Goal: Contribute content

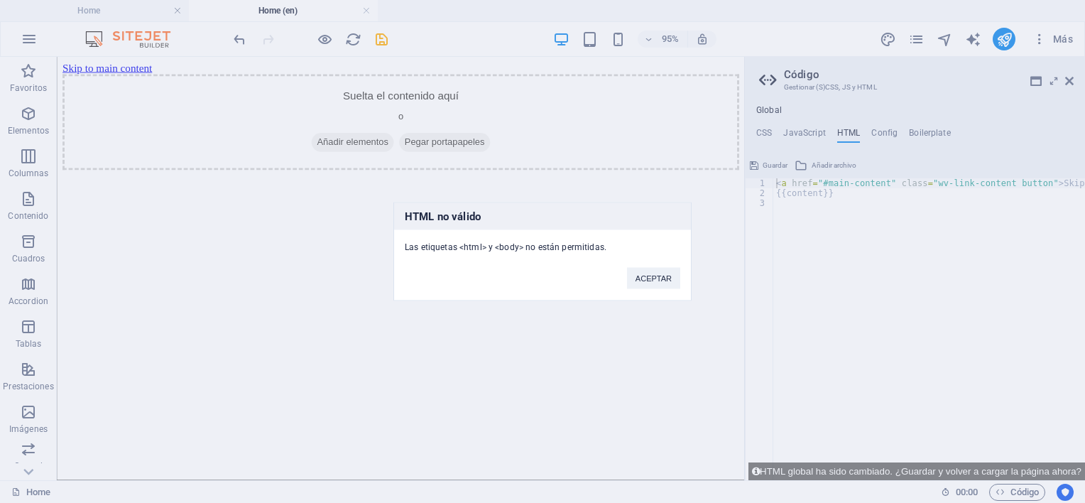
click at [315, 224] on div "HTML no válido Las etiquetas <html> y <body> no están permitidas. ACEPTAR" at bounding box center [542, 251] width 1085 height 503
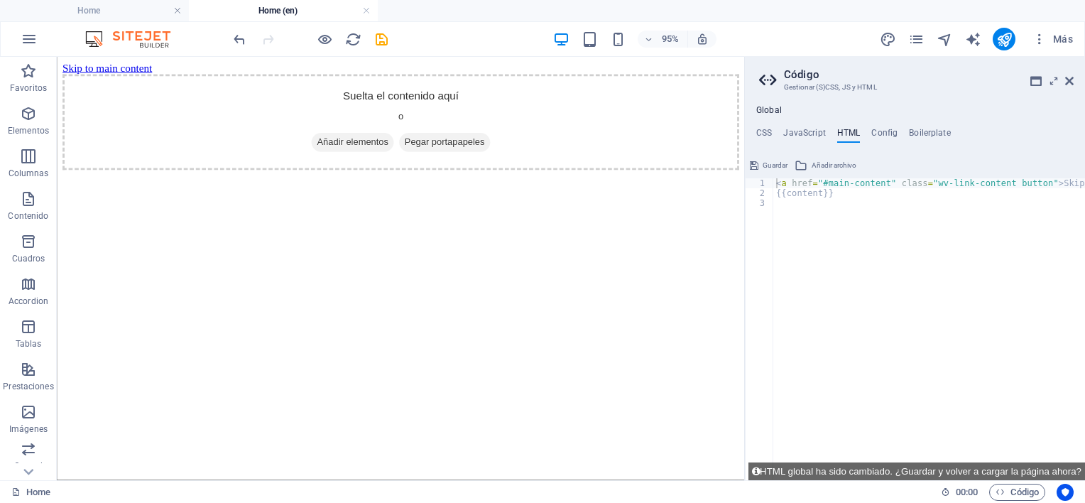
click at [329, 182] on html "Skip to main content Suelta el contenido aquí o Añadir elementos Pegar portapap…" at bounding box center [419, 119] width 724 height 125
click at [562, 92] on div "Suelta el contenido aquí o Añadir elementos Pegar portapapeles" at bounding box center [419, 125] width 712 height 101
click at [406, 155] on div "+ Añadir sección" at bounding box center [400, 152] width 87 height 23
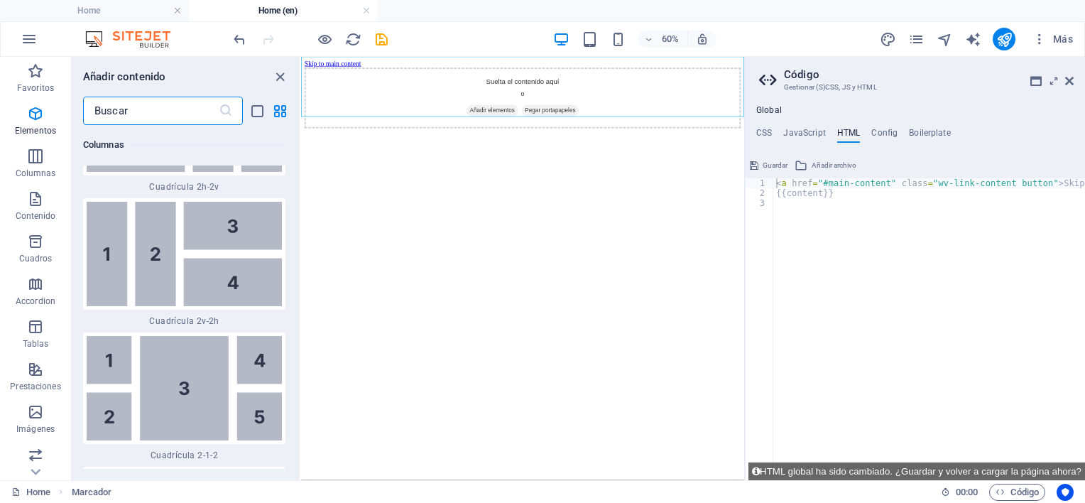
scroll to position [4349, 0]
click at [188, 114] on input "text" at bounding box center [151, 111] width 136 height 28
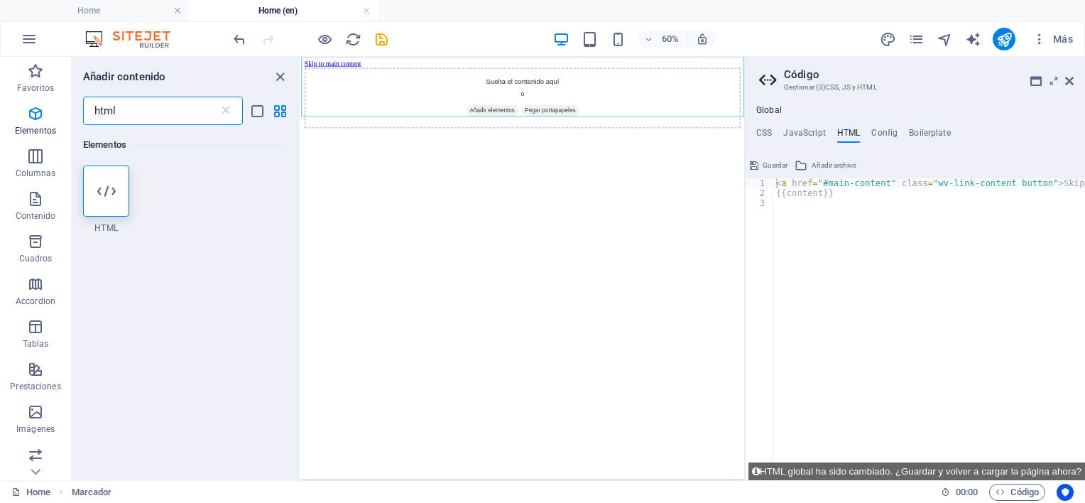
scroll to position [0, 0]
type input "html"
click at [109, 185] on icon at bounding box center [106, 191] width 18 height 18
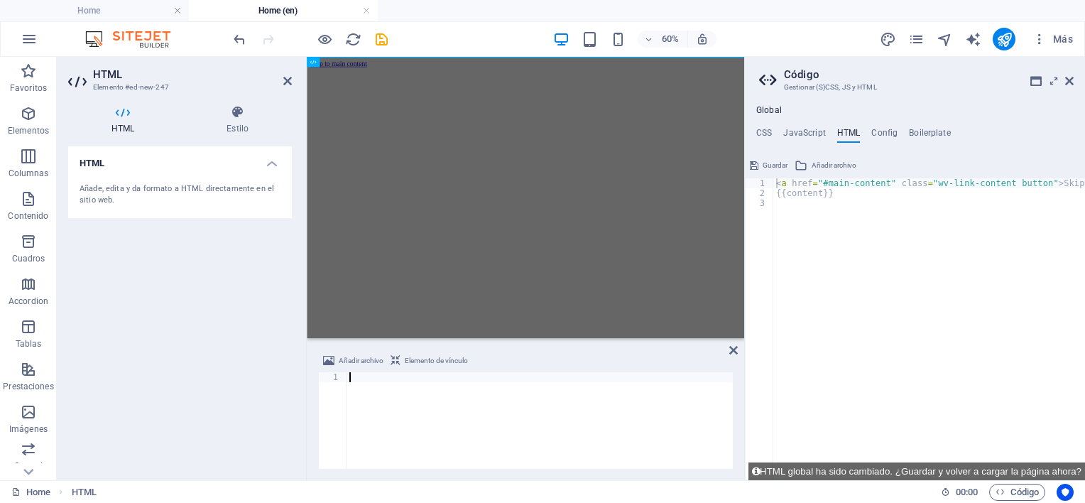
scroll to position [3503, 0]
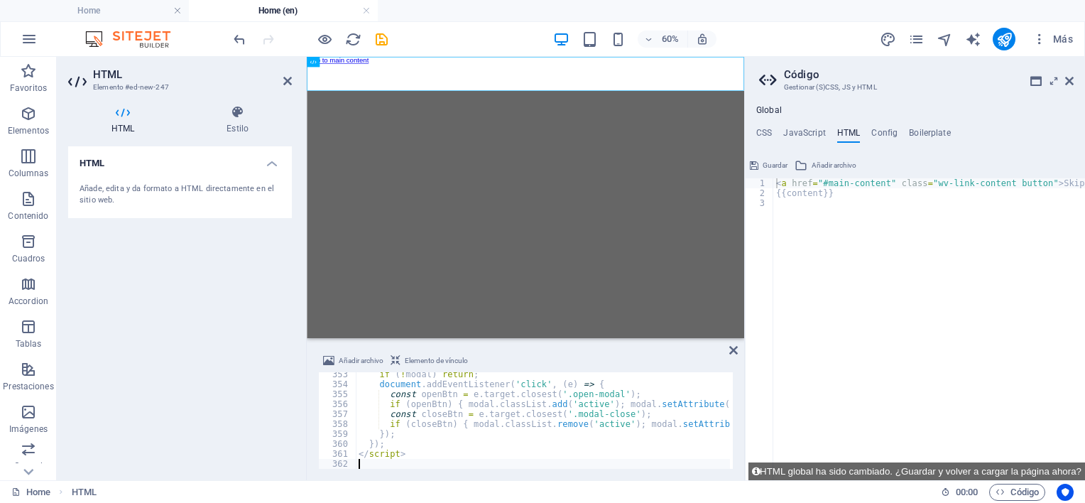
click at [948, 70] on html "Skip to main content [GEOGRAPHIC_DATA] – [GEOGRAPHIC_DATA] in [GEOGRAPHIC_DATA]" at bounding box center [671, 63] width 729 height 13
click at [734, 347] on icon at bounding box center [733, 349] width 9 height 11
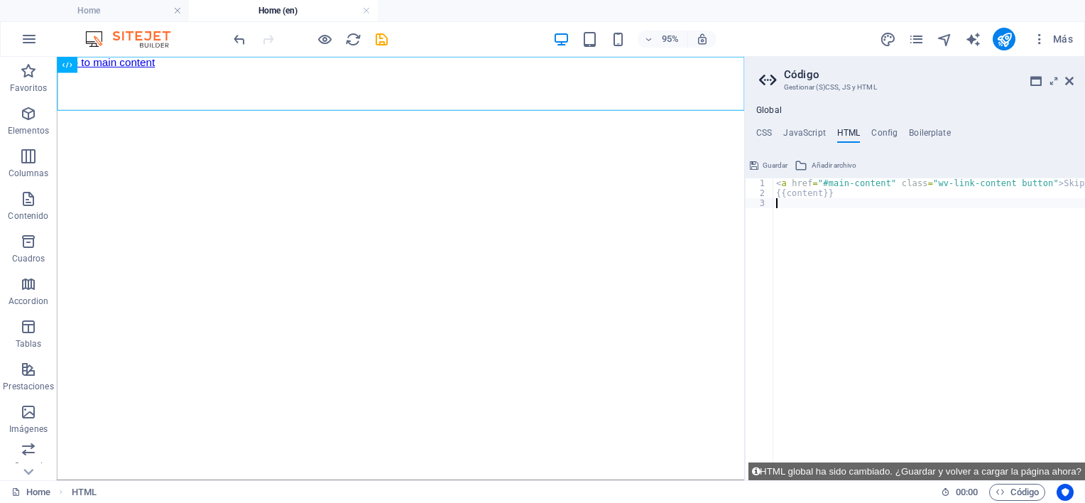
click at [880, 223] on div "< a href = "#main-content" class = "wv-link-content button" > Skip to main cont…" at bounding box center [966, 333] width 384 height 311
paste textarea "<a href="#main-content" class="wv-link-content button">Skip to main content</a>"
type textarea "<a href="#main-content" class="wv-link-content button">Skip to main content</a>"
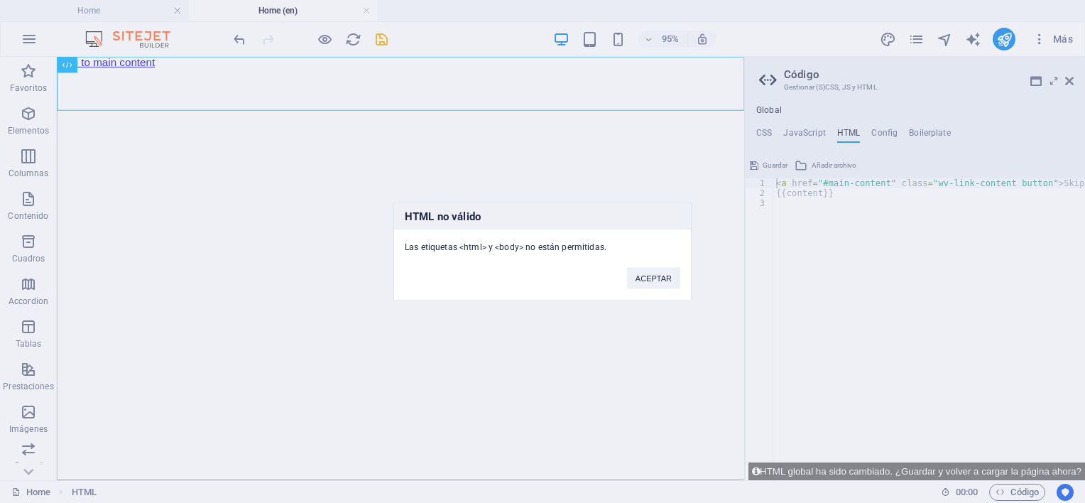
drag, startPoint x: 612, startPoint y: 244, endPoint x: 405, endPoint y: 233, distance: 207.7
click at [405, 233] on div "Las etiquetas <html> y <body> no están permitidas." at bounding box center [542, 241] width 297 height 23
drag, startPoint x: 405, startPoint y: 233, endPoint x: 425, endPoint y: 249, distance: 25.9
copy div "Las etiquetas <html> y <body> no están permitidas."
click at [666, 271] on button "ACEPTAR" at bounding box center [653, 278] width 53 height 21
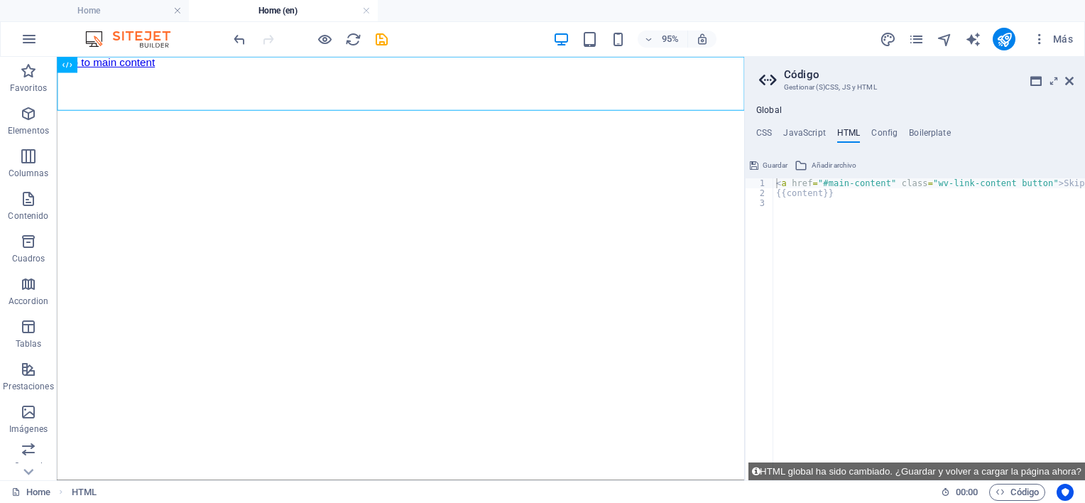
click at [593, 70] on html "Skip to main content [GEOGRAPHIC_DATA] – [GEOGRAPHIC_DATA] in [GEOGRAPHIC_DATA]" at bounding box center [419, 63] width 724 height 13
click at [538, 70] on div "[GEOGRAPHIC_DATA] Mindo – [GEOGRAPHIC_DATA] in [GEOGRAPHIC_DATA]" at bounding box center [419, 70] width 724 height 0
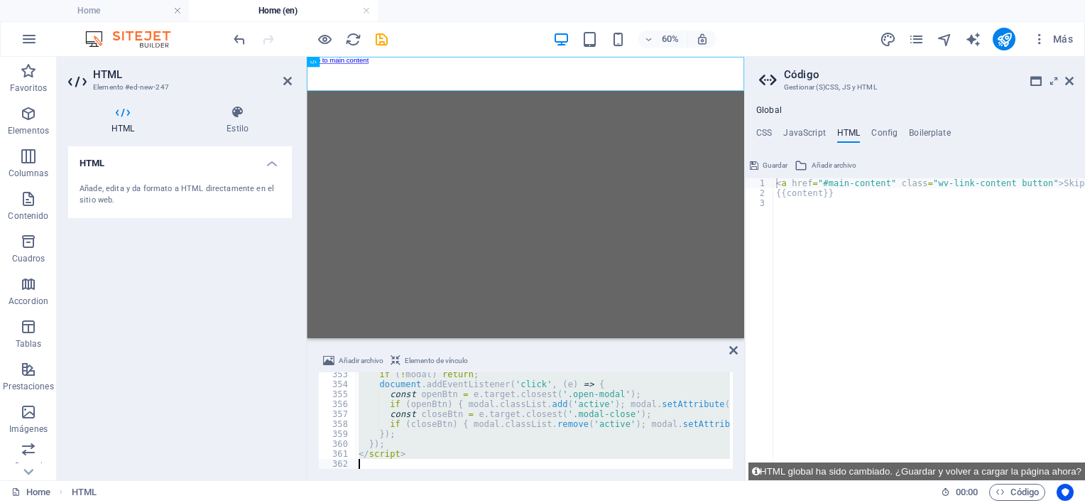
click at [499, 410] on div "if ( ! modal ) return ; document . addEventListener ( 'click' , ( e ) => { cons…" at bounding box center [543, 420] width 374 height 97
type textarea "const closeBtn = e.target.closest('.modal-close');"
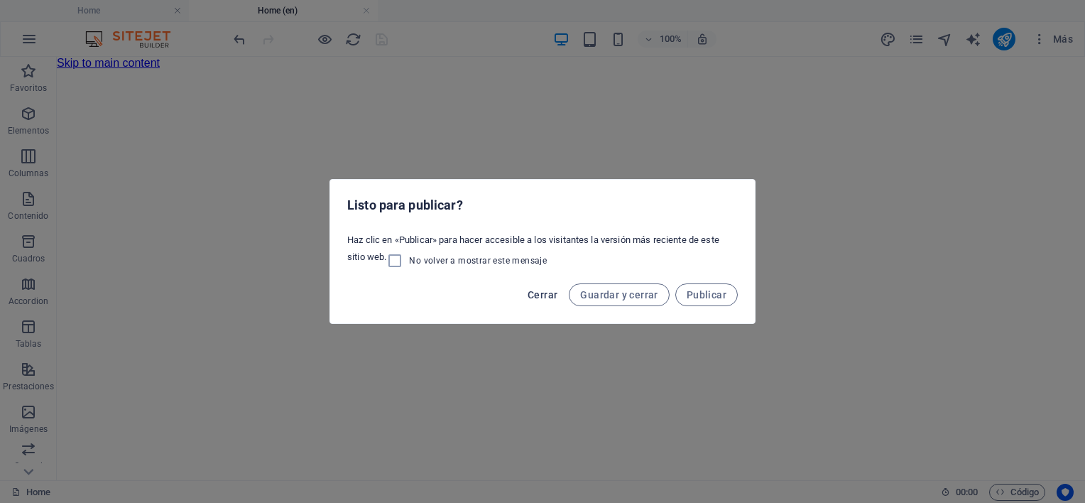
click at [538, 293] on span "Cerrar" at bounding box center [543, 294] width 30 height 11
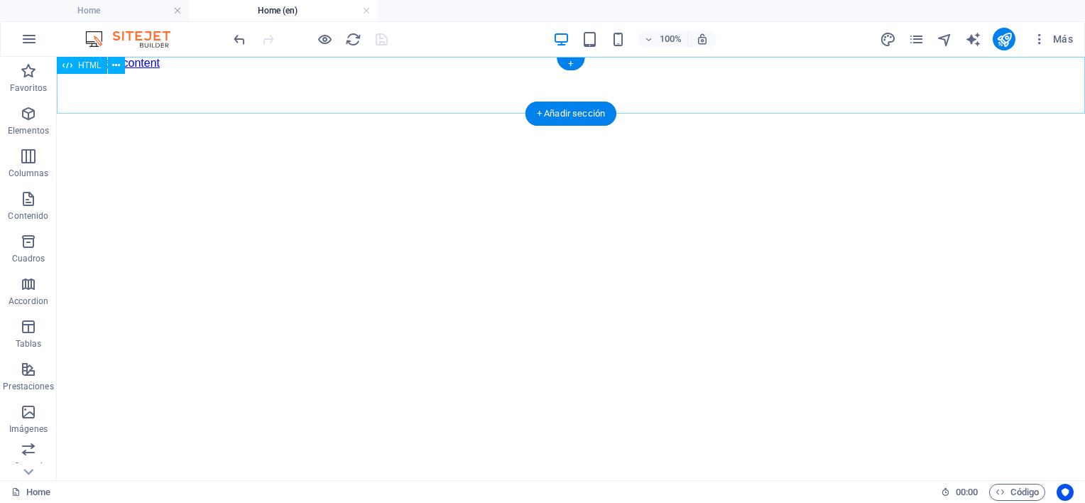
click at [197, 70] on div "[GEOGRAPHIC_DATA] Mindo – [GEOGRAPHIC_DATA] in [GEOGRAPHIC_DATA]" at bounding box center [571, 70] width 1029 height 0
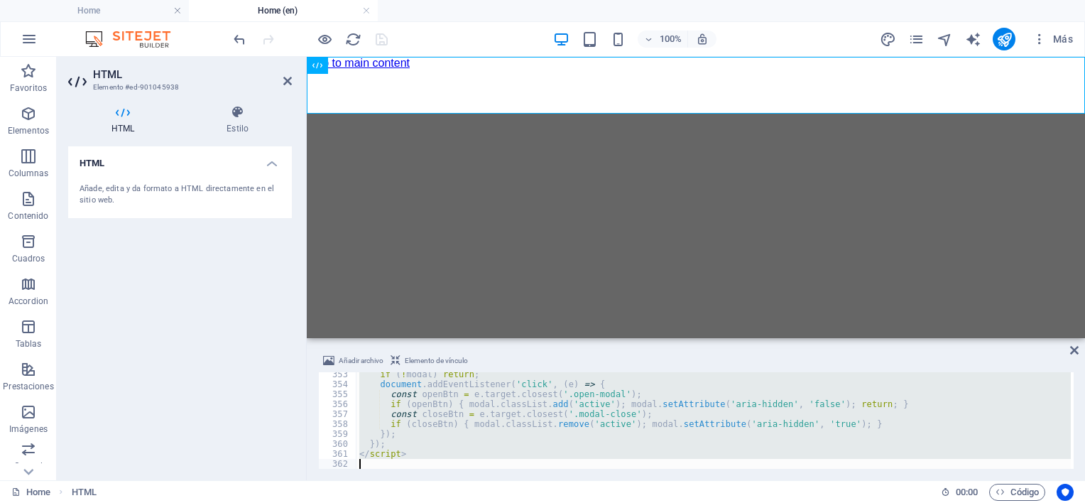
click at [494, 408] on div "if ( ! modal ) return ; document . addEventListener ( 'click' , ( e ) => { cons…" at bounding box center [714, 420] width 715 height 97
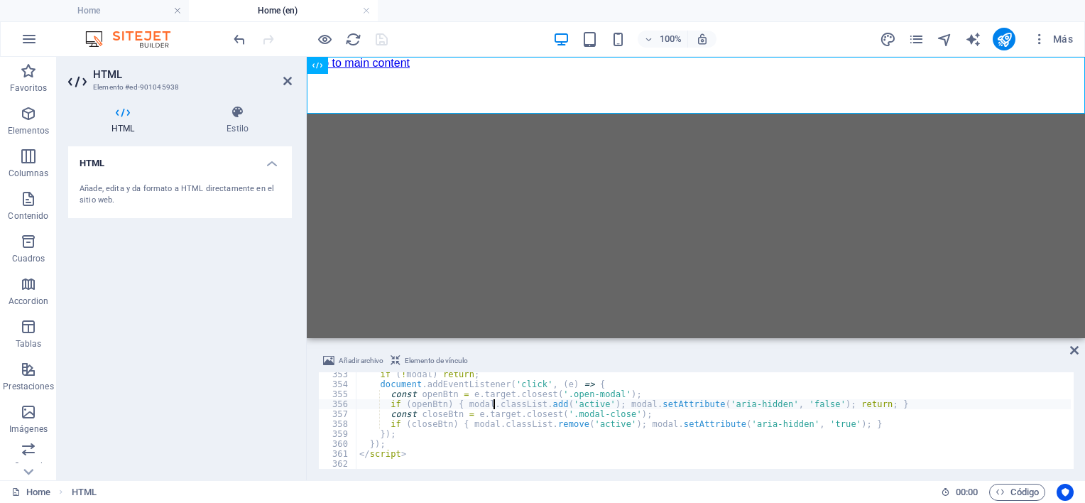
type textarea "</script>"
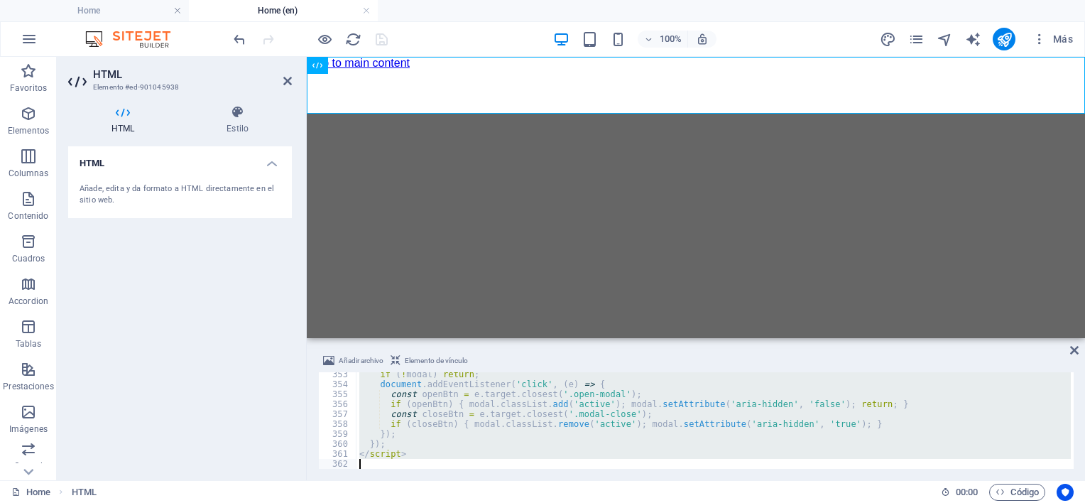
paste textarea
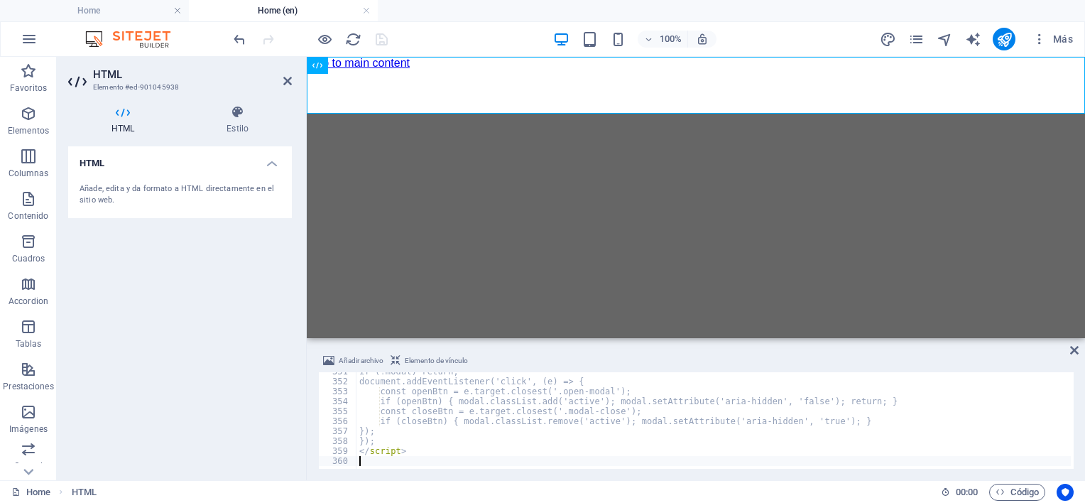
scroll to position [3486, 0]
click at [1074, 349] on icon at bounding box center [1074, 349] width 9 height 11
